Goal: Download file/media

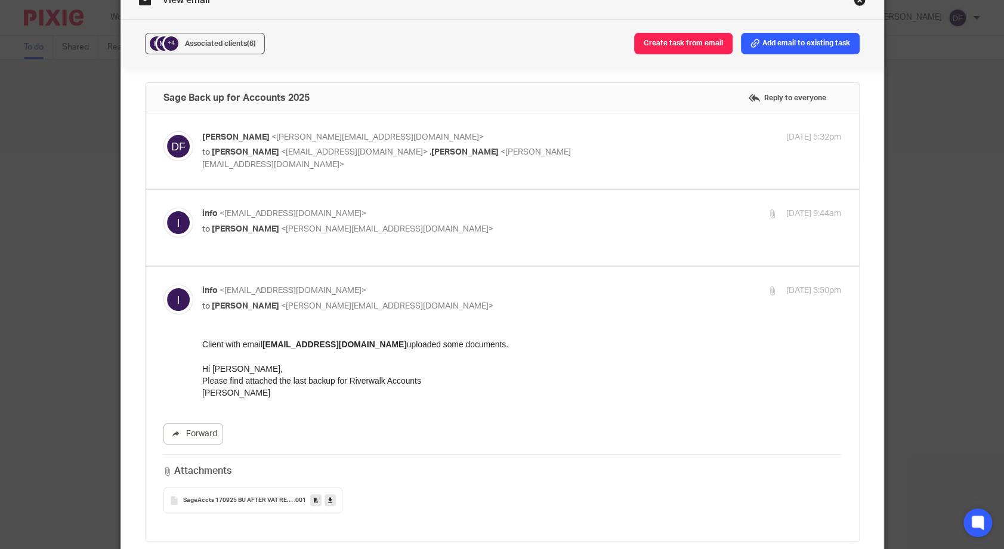
scroll to position [242, 0]
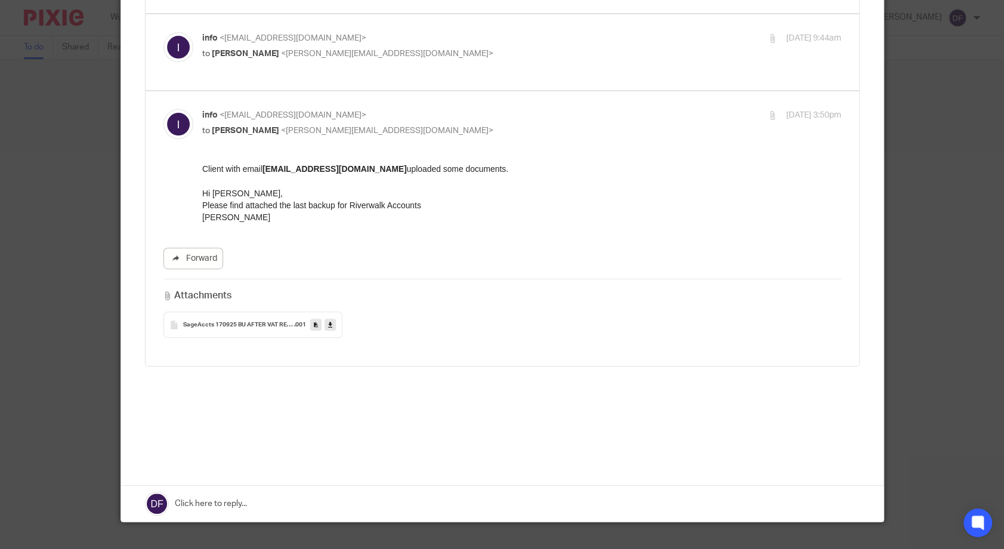
click at [252, 321] on span "SageAccts 170925 BU AFTER VAT REC MAY-JULY 25 12582" at bounding box center [238, 324] width 111 height 7
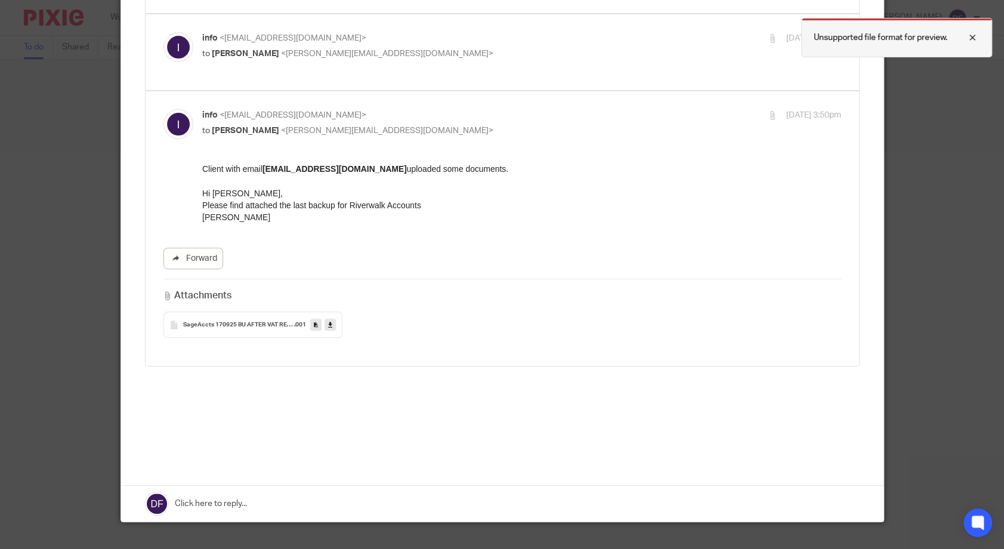
click at [971, 37] on div at bounding box center [963, 37] width 32 height 14
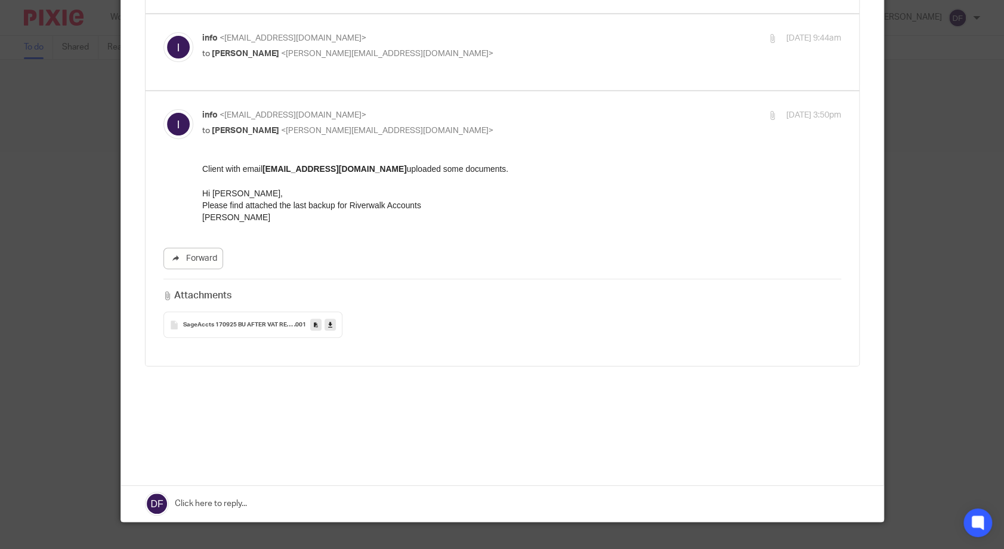
click at [534, 279] on div "Attachments SageAccts 170925 BU AFTER VAT REC MAY-JULY 25 12582 .001" at bounding box center [502, 308] width 678 height 59
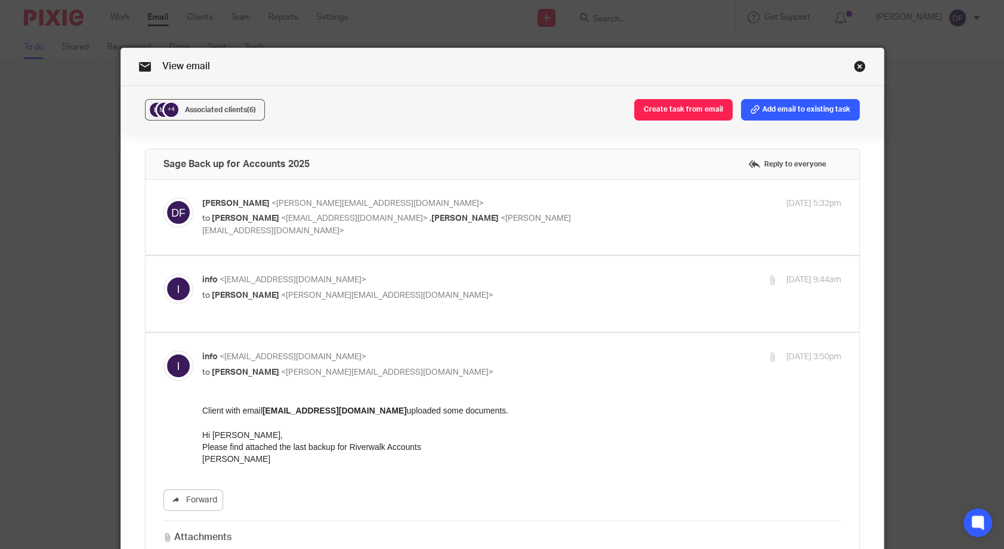
click at [854, 66] on link "Close this dialog window" at bounding box center [860, 68] width 12 height 16
